Goal: Transaction & Acquisition: Purchase product/service

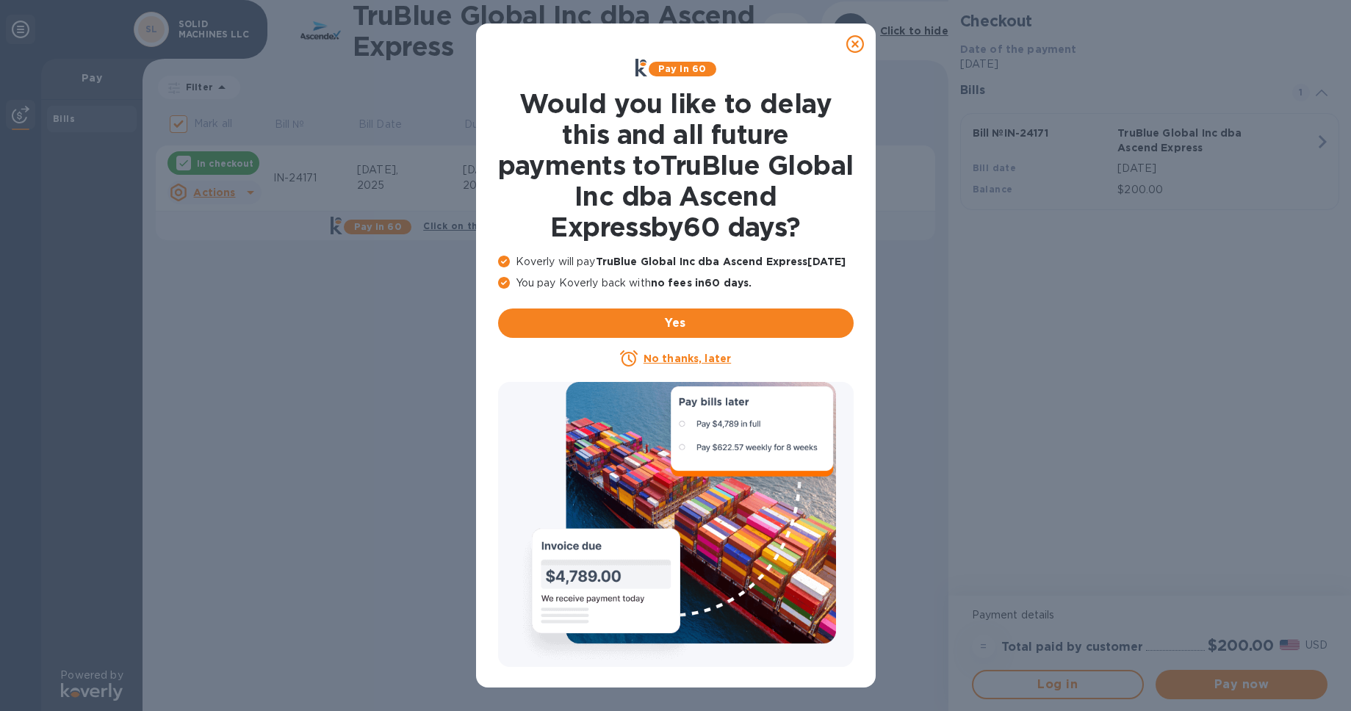
click at [719, 364] on u "No thanks, later" at bounding box center [687, 359] width 87 height 12
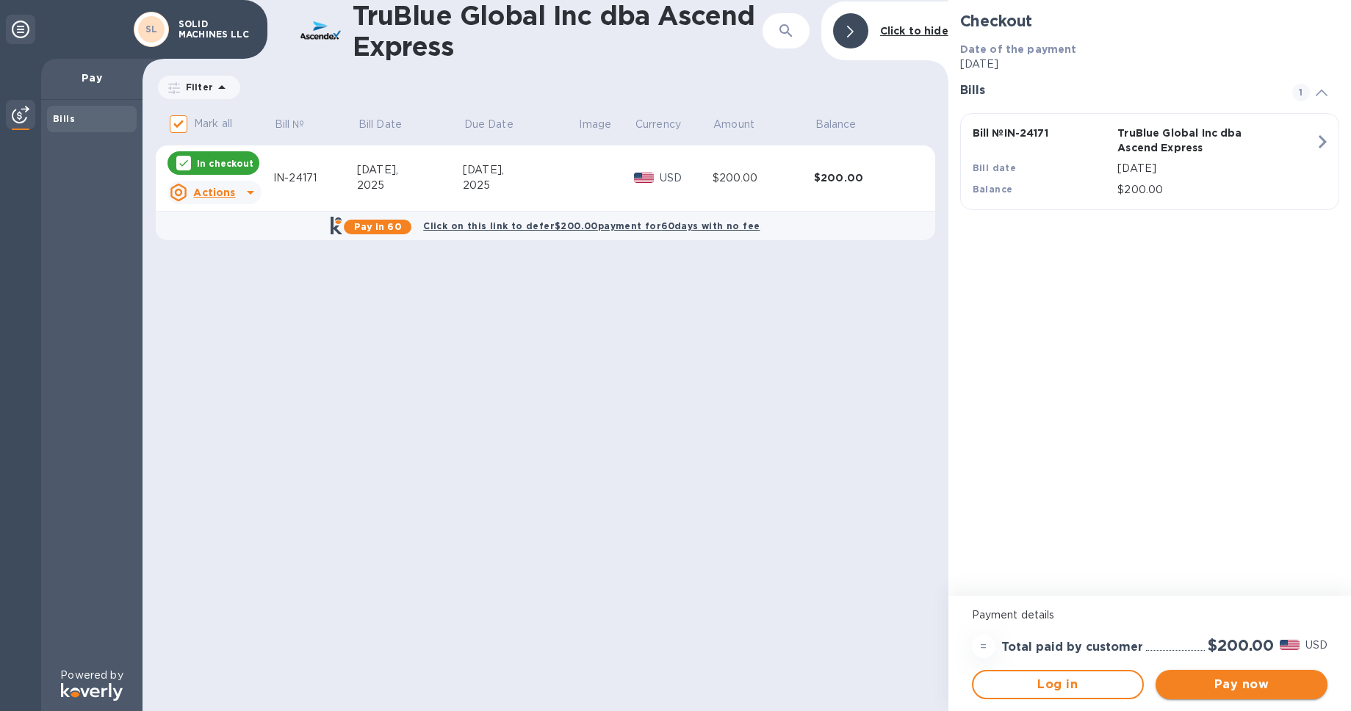
click at [1206, 687] on span "Pay now" at bounding box center [1242, 685] width 148 height 18
click at [1040, 680] on span "Log in" at bounding box center [1057, 685] width 145 height 18
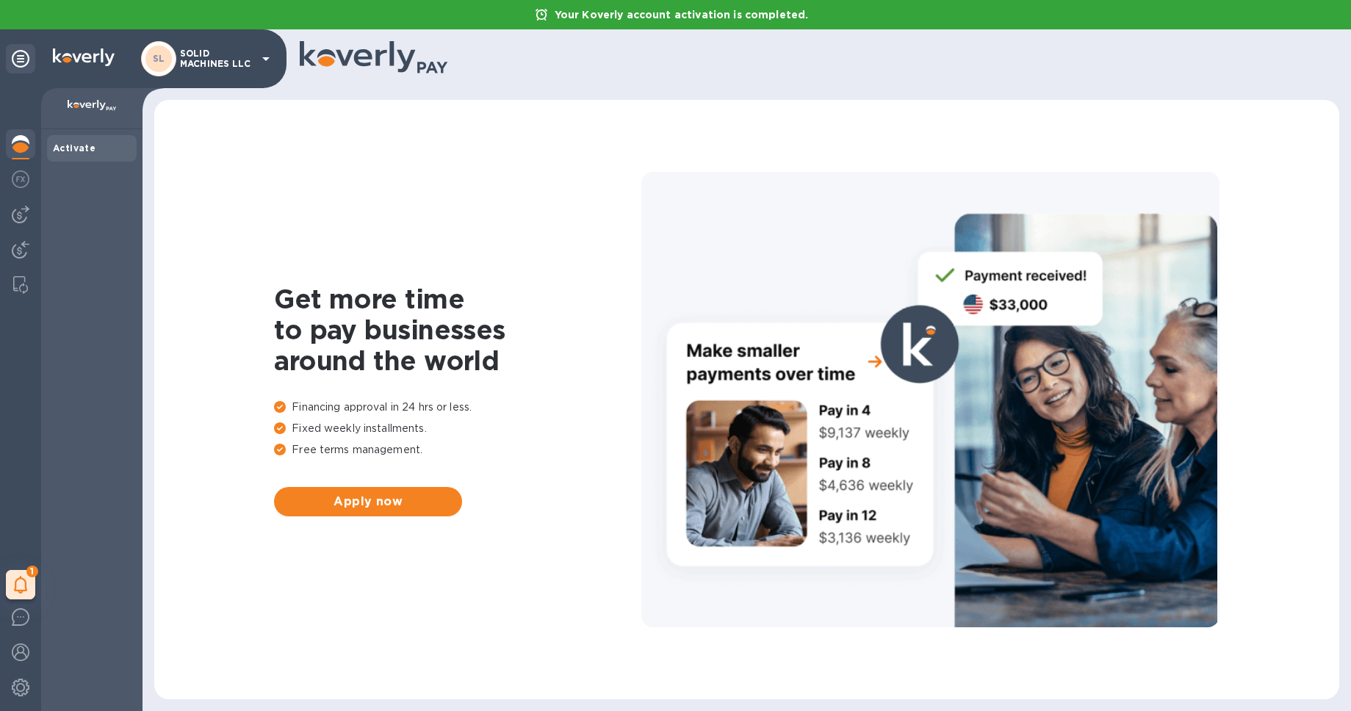
click at [96, 151] on b "Activate" at bounding box center [74, 148] width 43 height 11
click at [64, 54] on img at bounding box center [84, 57] width 62 height 18
click at [24, 573] on div "1" at bounding box center [20, 584] width 29 height 29
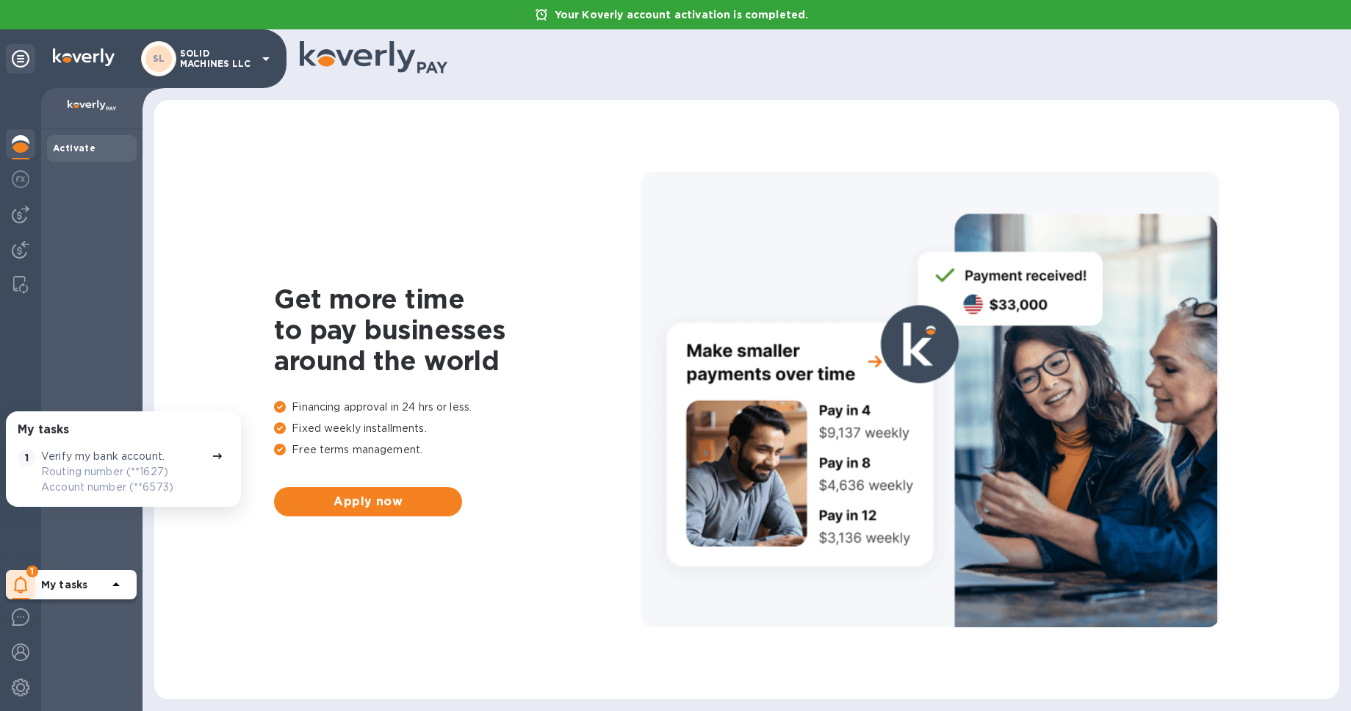
click at [165, 461] on p "Verify my bank account." at bounding box center [102, 456] width 123 height 15
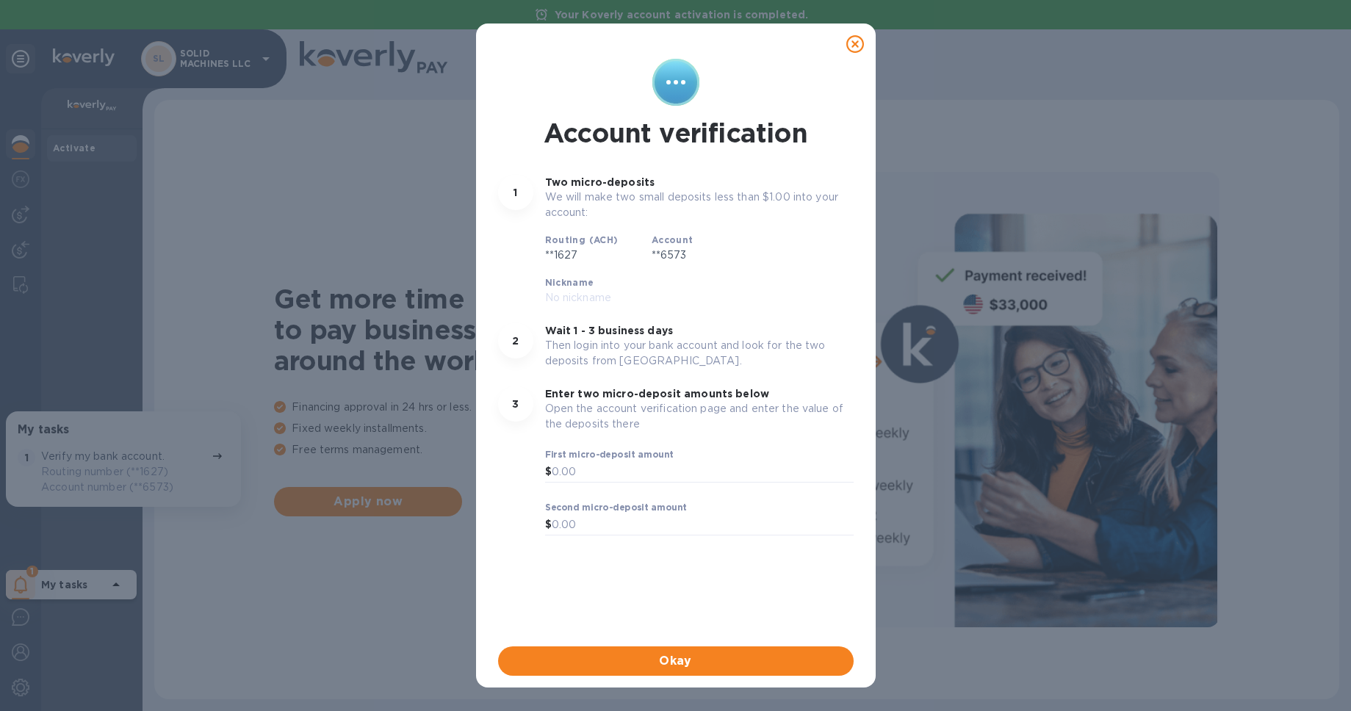
scroll to position [12, 0]
click at [854, 35] on icon at bounding box center [855, 44] width 18 height 18
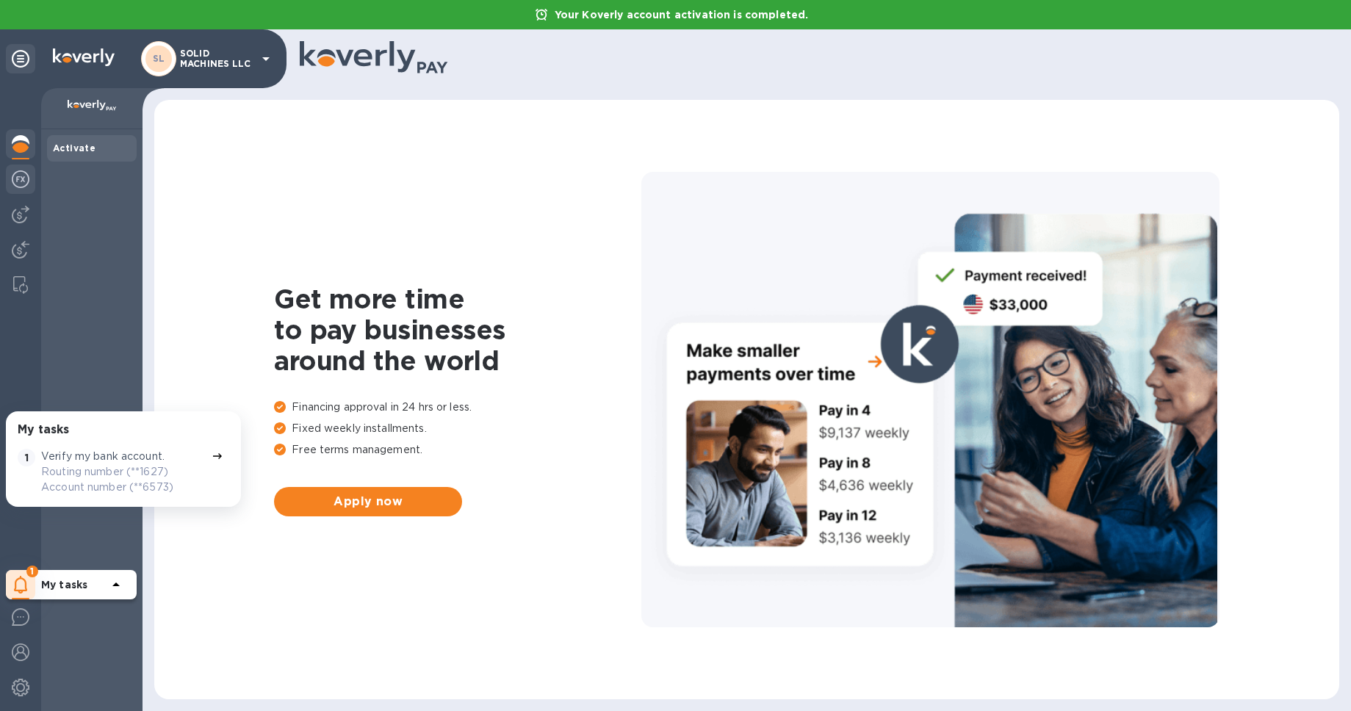
click at [22, 177] on img at bounding box center [21, 179] width 18 height 18
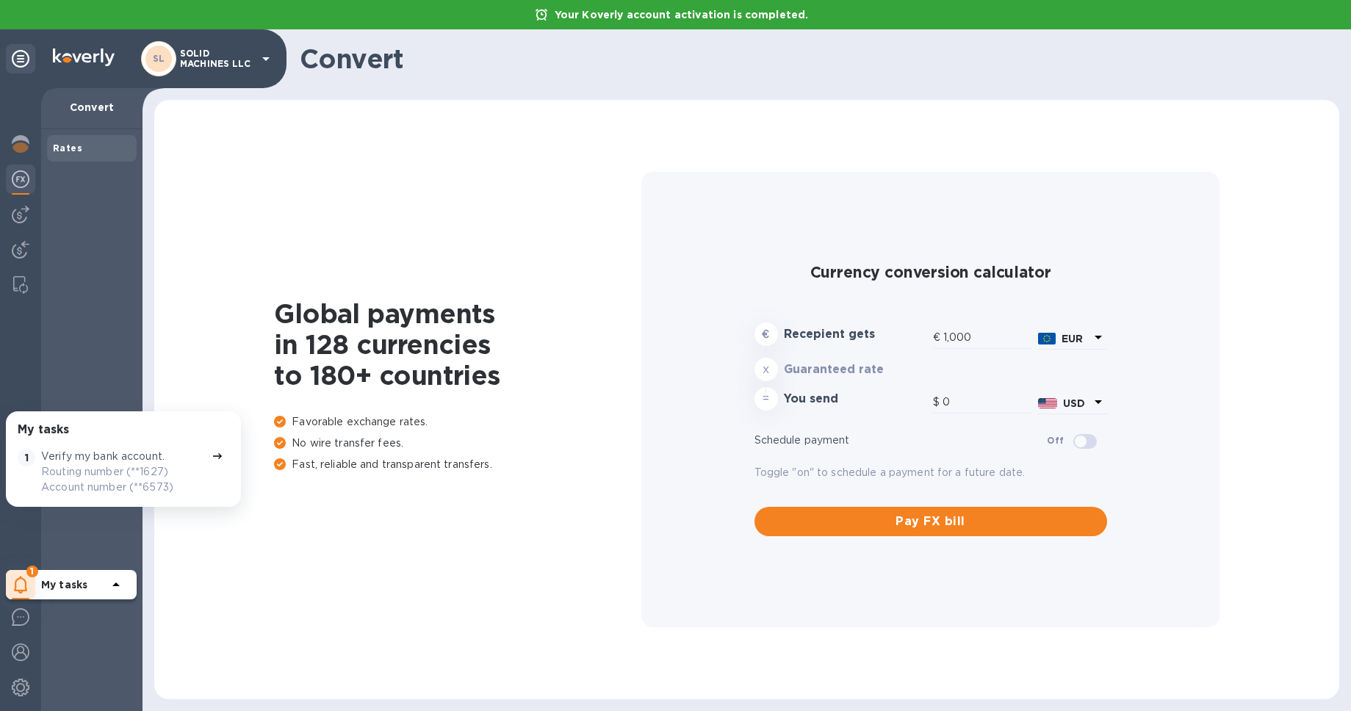
type input "1,180.07"
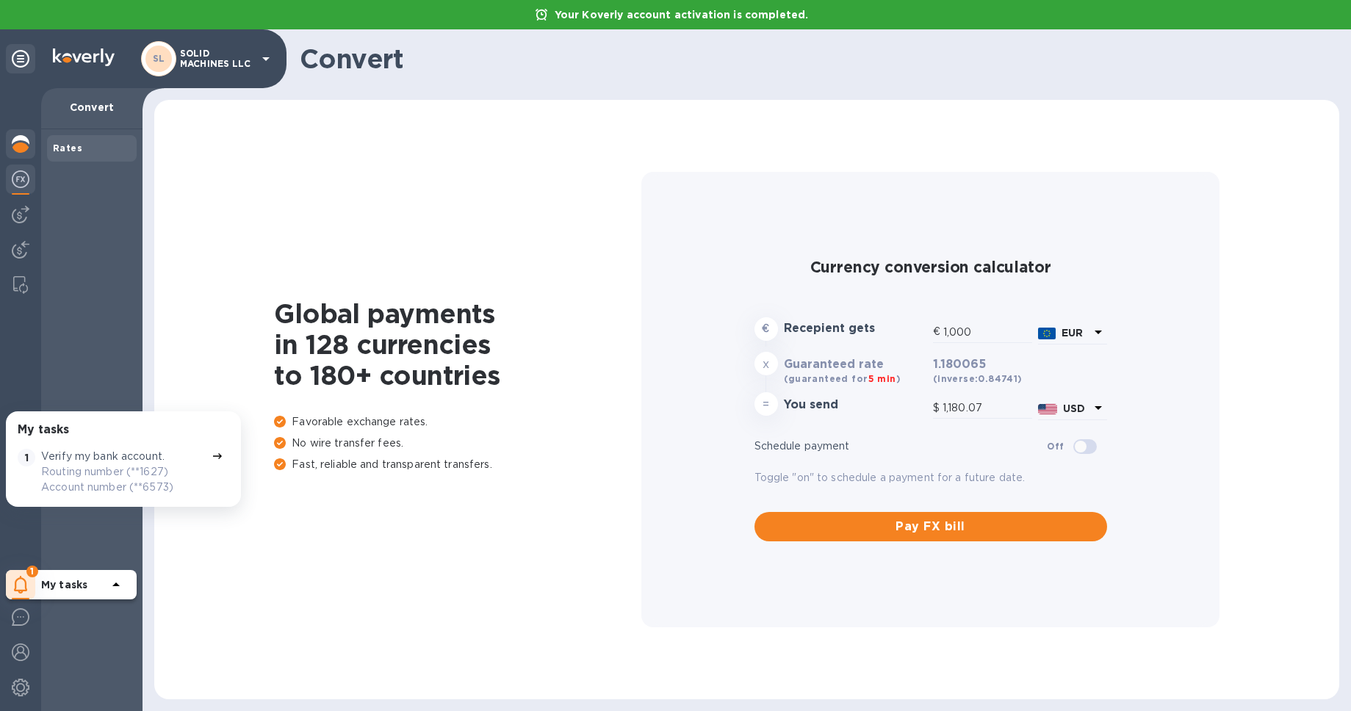
click at [26, 149] on img at bounding box center [21, 144] width 18 height 18
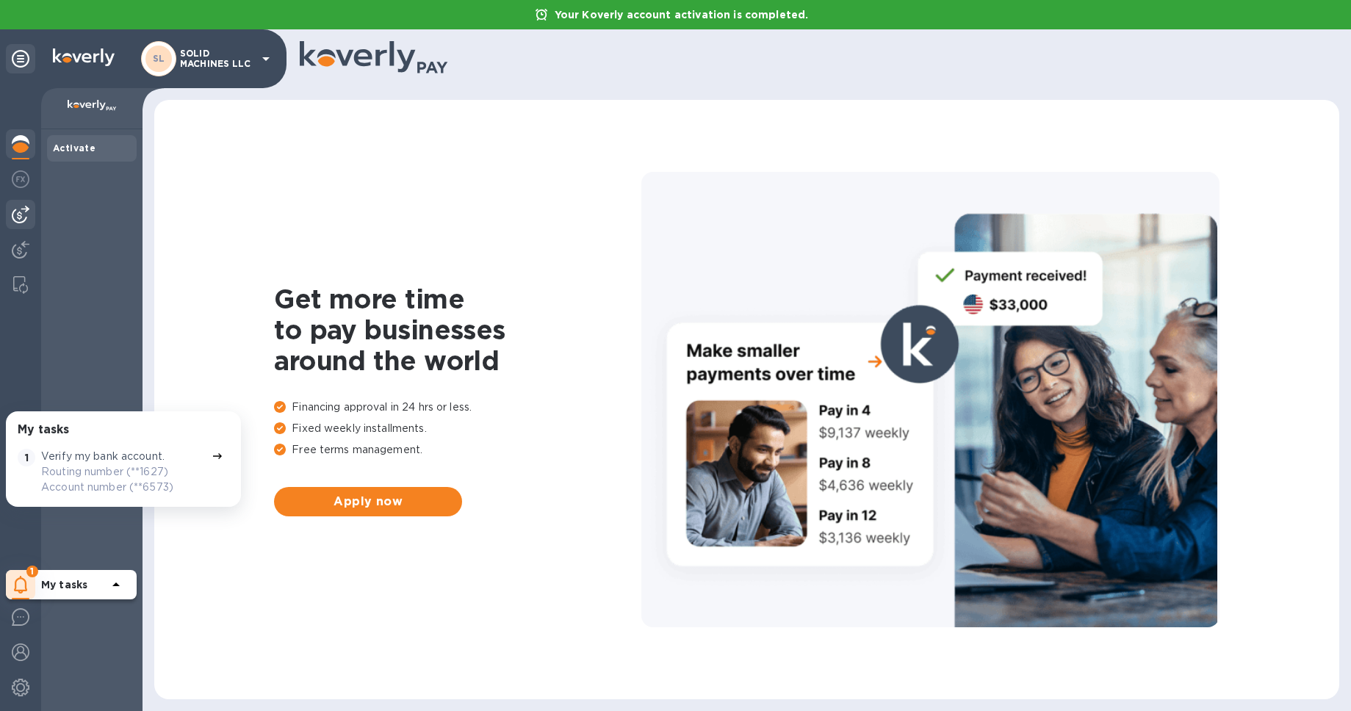
click at [24, 215] on img at bounding box center [21, 215] width 18 height 18
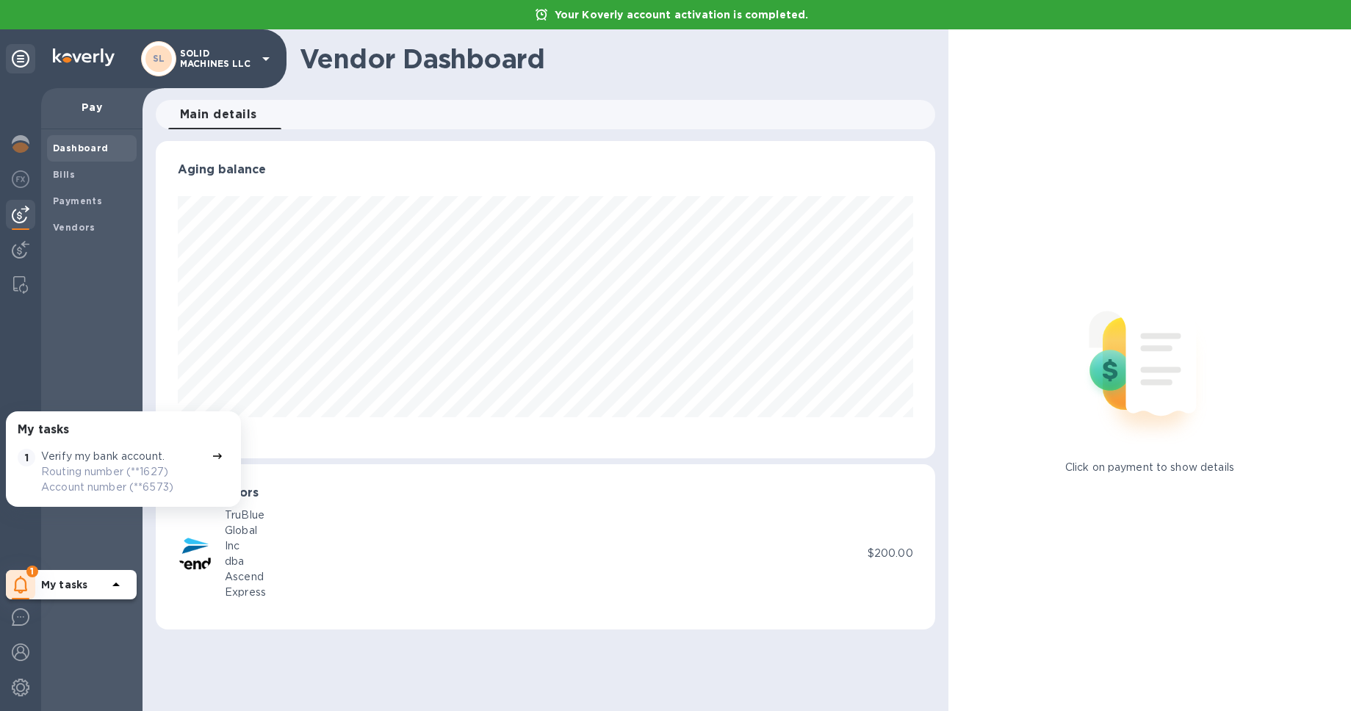
scroll to position [317, 779]
click at [90, 162] on div "Dashboard" at bounding box center [92, 148] width 90 height 26
click at [89, 182] on span "Bills" at bounding box center [92, 175] width 78 height 15
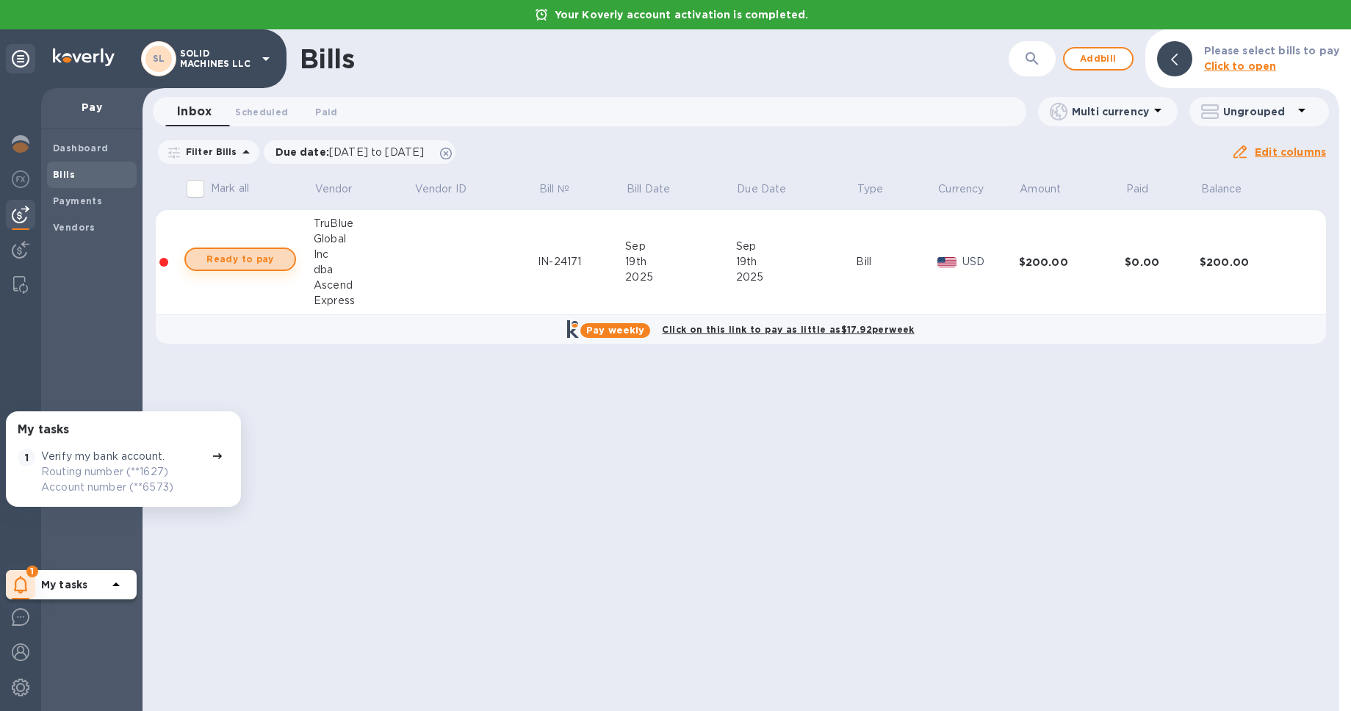
click at [266, 268] on span "Ready to pay" at bounding box center [240, 260] width 85 height 18
checkbox input "true"
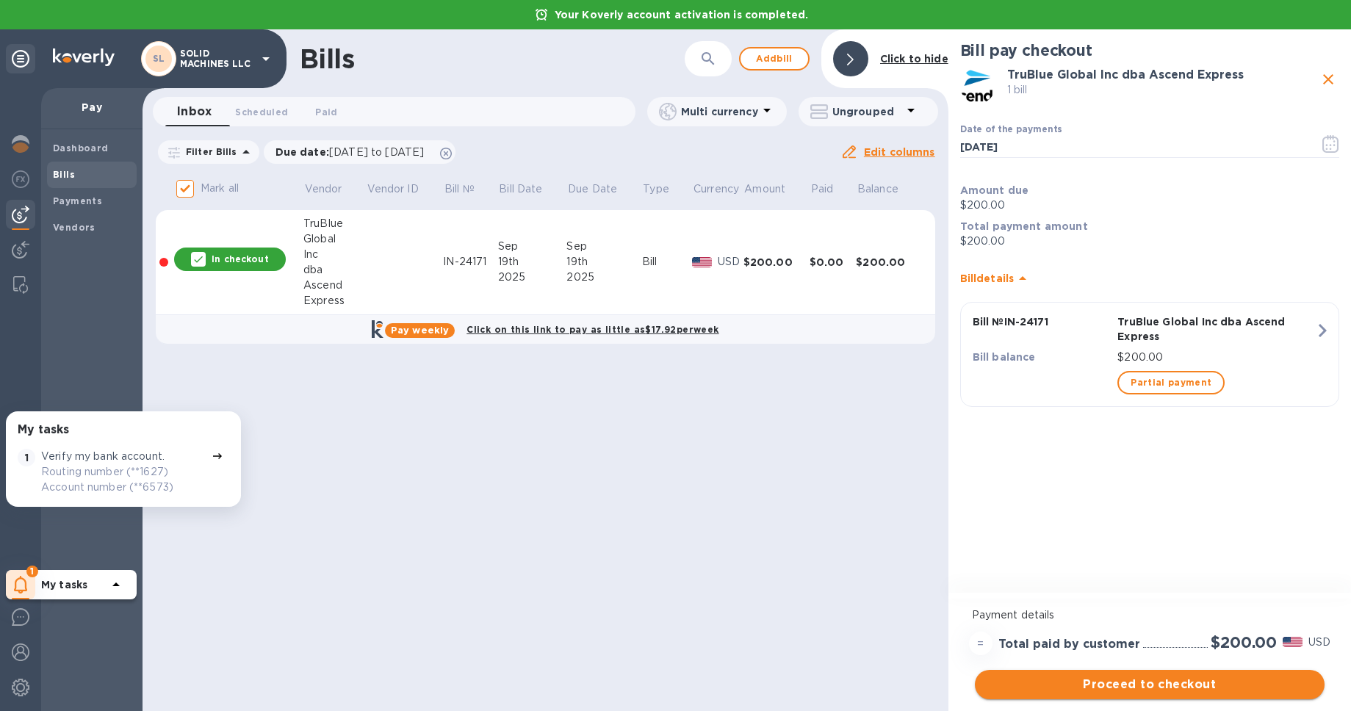
click at [1082, 683] on span "Proceed to checkout" at bounding box center [1150, 685] width 326 height 18
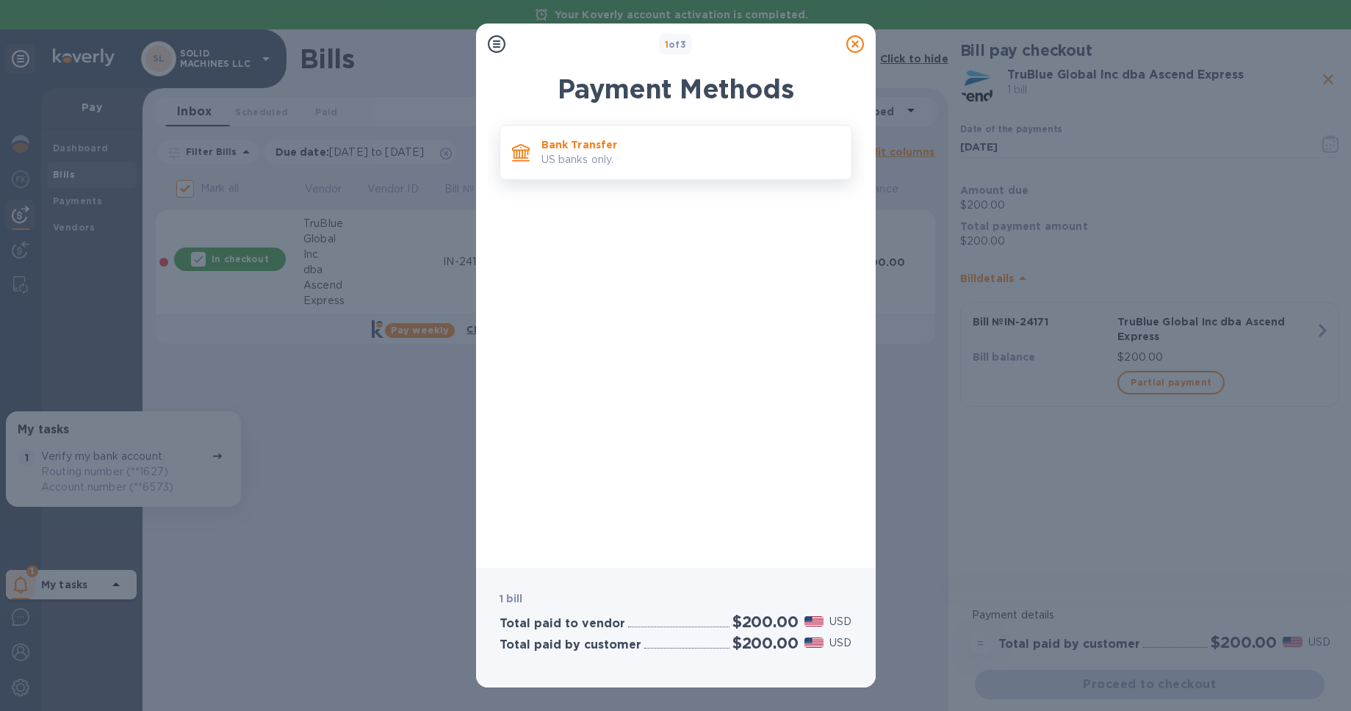
click at [681, 168] on p "US banks only." at bounding box center [691, 159] width 298 height 15
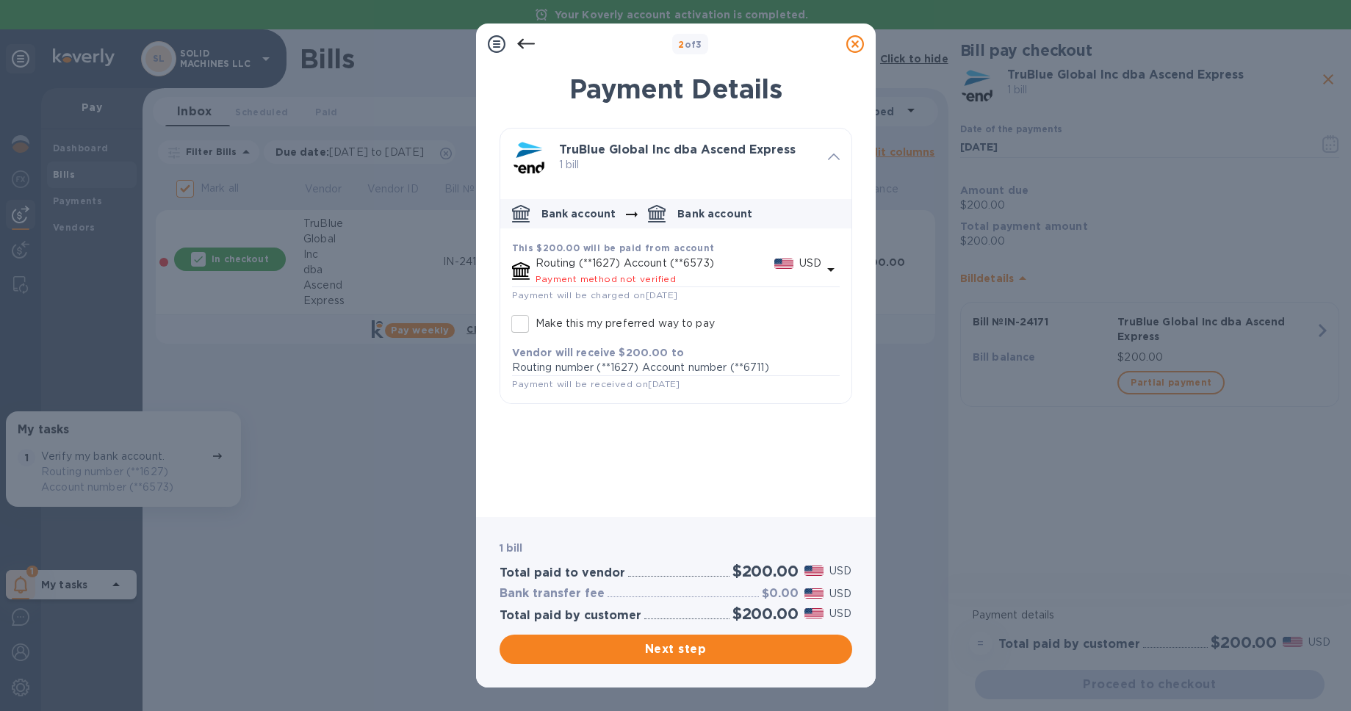
click at [712, 331] on p "Make this my preferred way to pay" at bounding box center [625, 323] width 179 height 15
click at [536, 339] on input "Make this my preferred way to pay" at bounding box center [520, 324] width 31 height 31
checkbox input "true"
click at [703, 642] on span "Next step" at bounding box center [675, 650] width 329 height 18
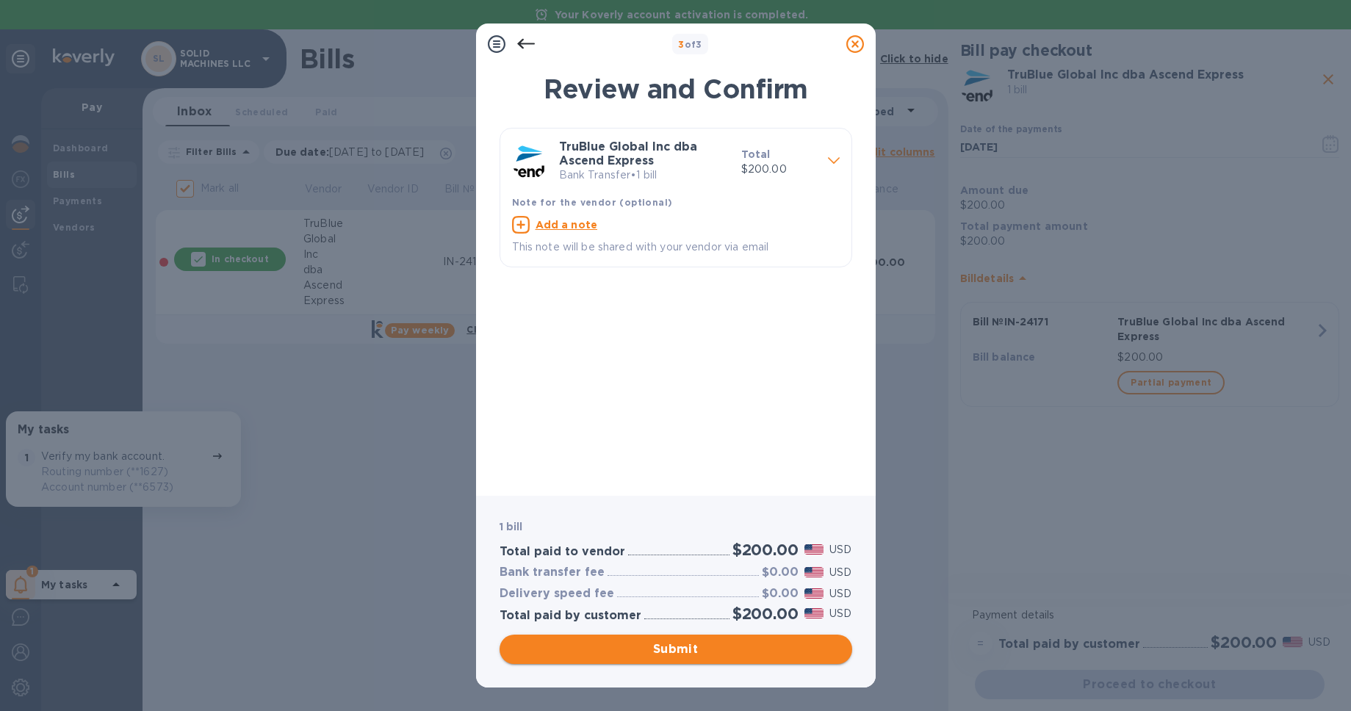
click at [704, 643] on span "Submit" at bounding box center [675, 650] width 329 height 18
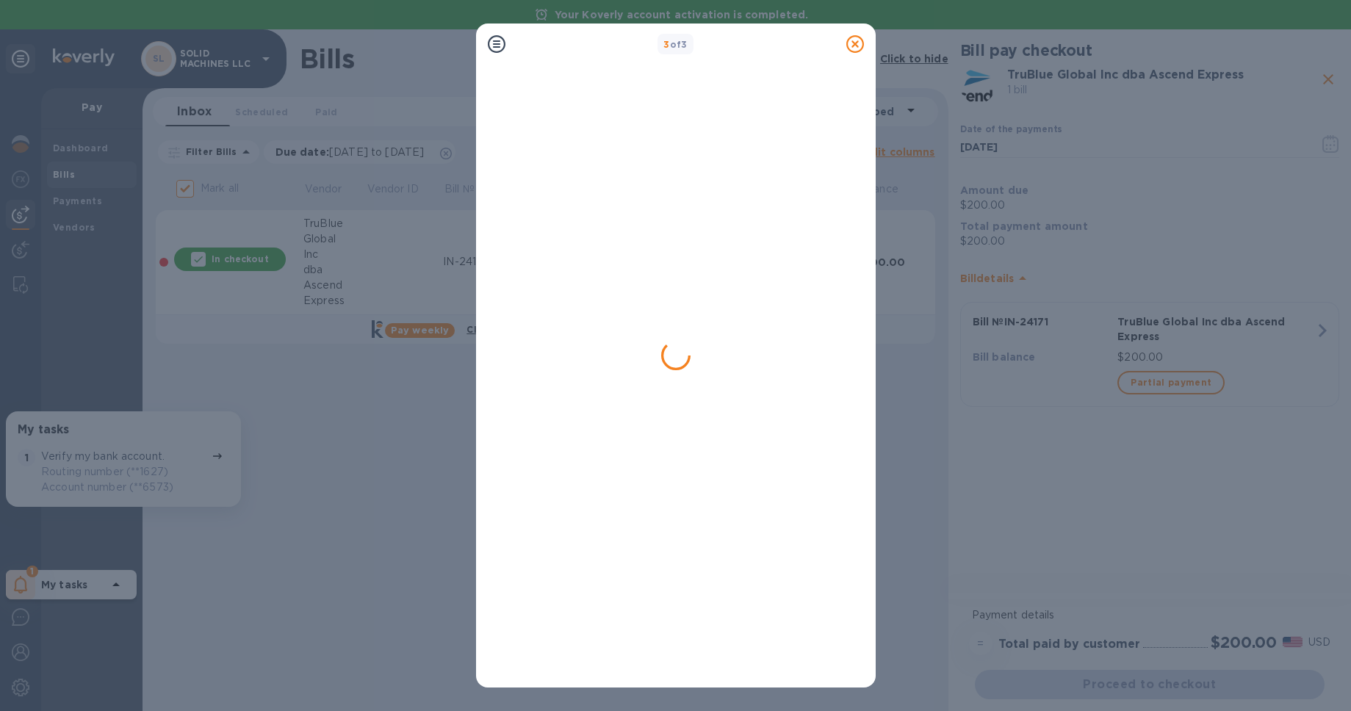
checkbox input "false"
